Goal: Task Accomplishment & Management: Manage account settings

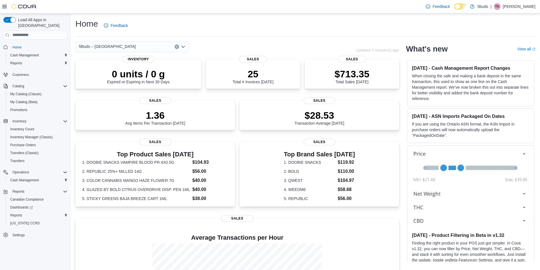
click at [522, 9] on p "[PERSON_NAME]" at bounding box center [519, 6] width 33 height 7
click at [506, 53] on span "Sign Out" at bounding box center [498, 56] width 15 height 6
